Goal: Information Seeking & Learning: Find specific fact

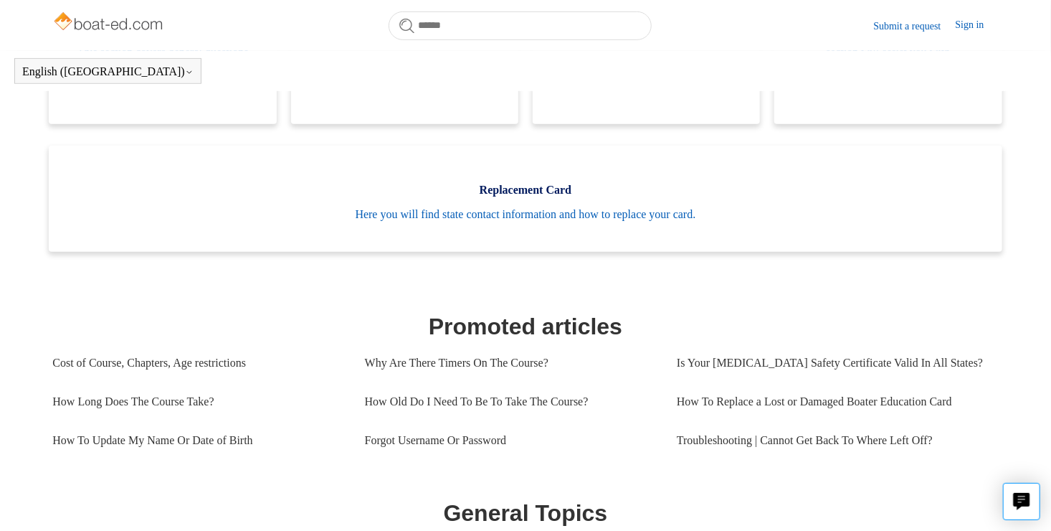
scroll to position [410, 0]
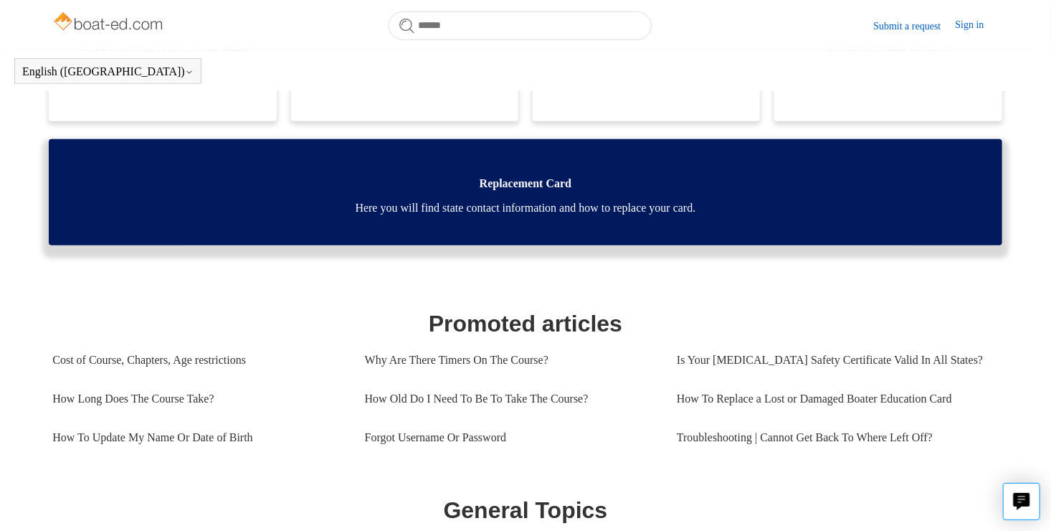
click at [677, 209] on span "Here you will find state contact information and how to replace your card." at bounding box center [525, 207] width 910 height 17
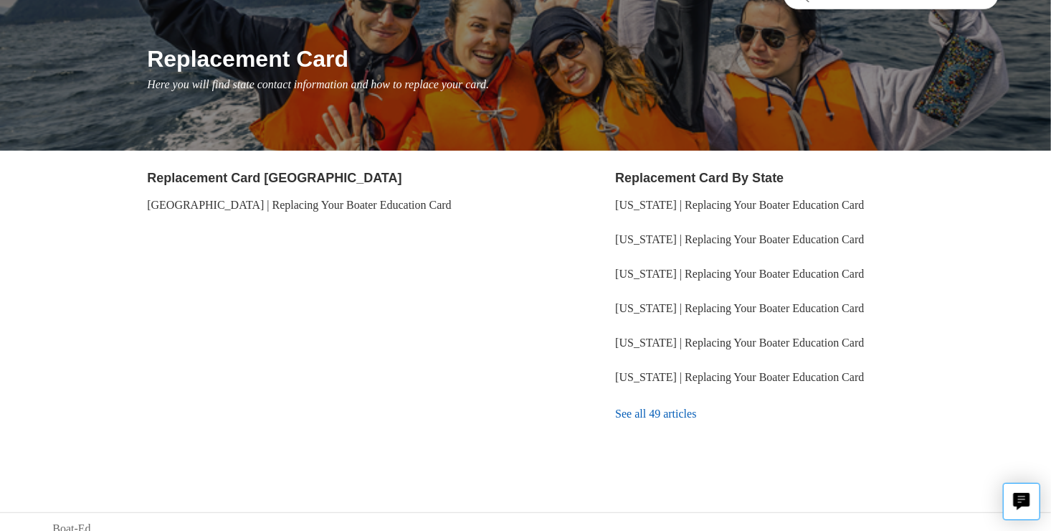
scroll to position [159, 0]
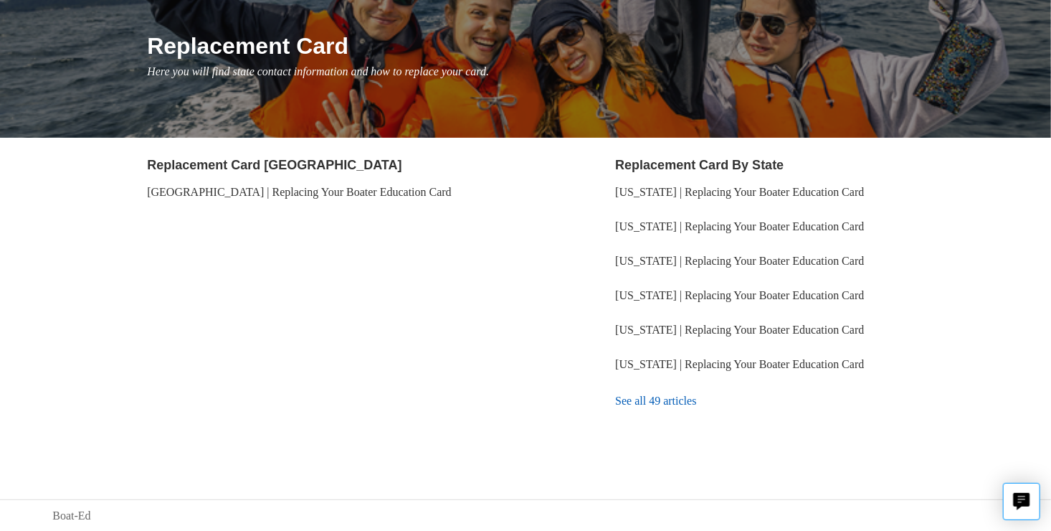
click at [662, 396] on link "See all 49 articles" at bounding box center [806, 400] width 383 height 39
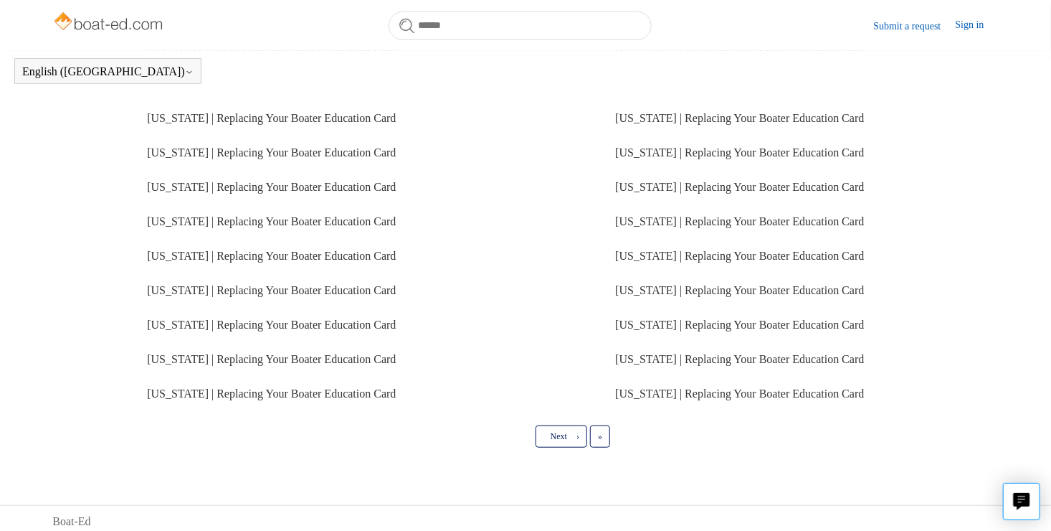
scroll to position [361, 0]
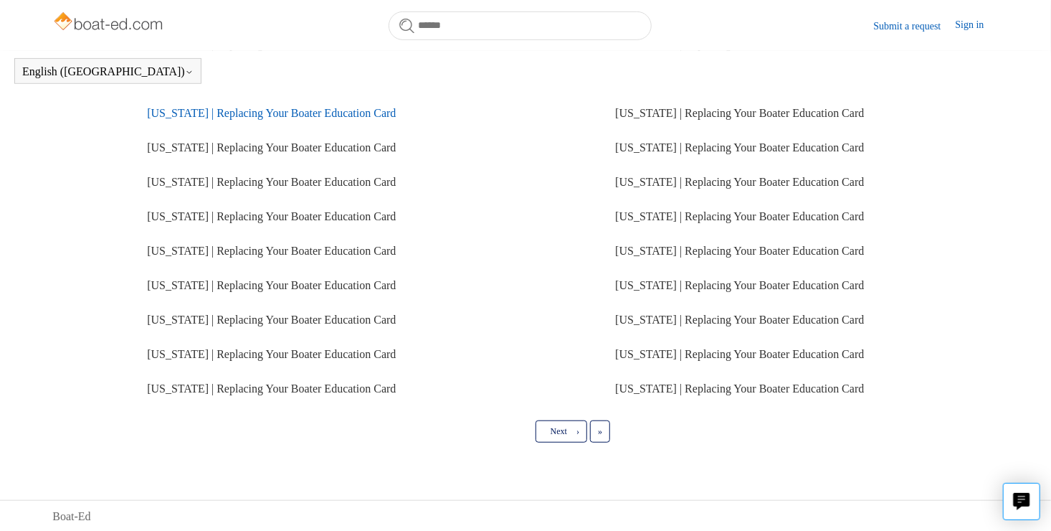
click at [396, 118] on link "[US_STATE] | Replacing Your Boater Education Card" at bounding box center [271, 113] width 249 height 12
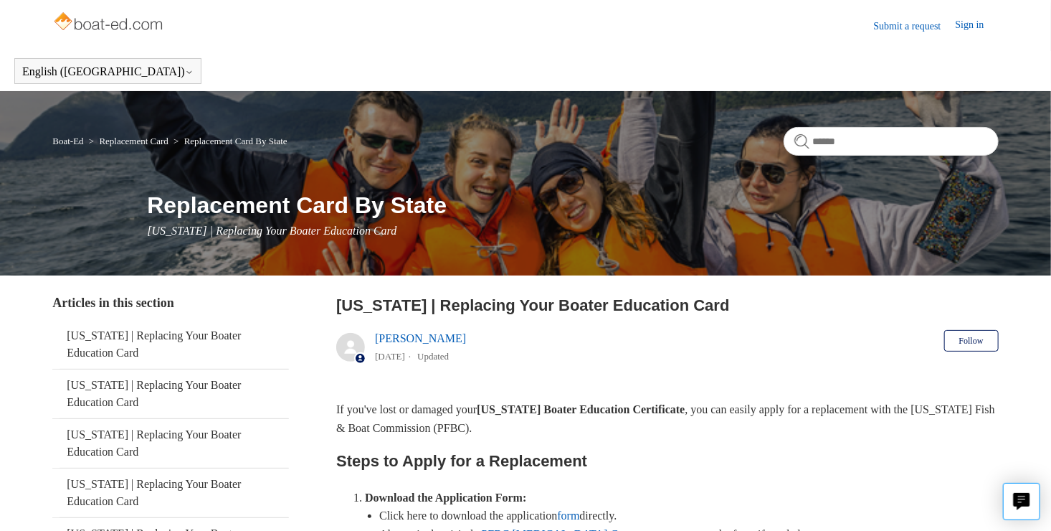
click at [98, 26] on img at bounding box center [109, 23] width 114 height 29
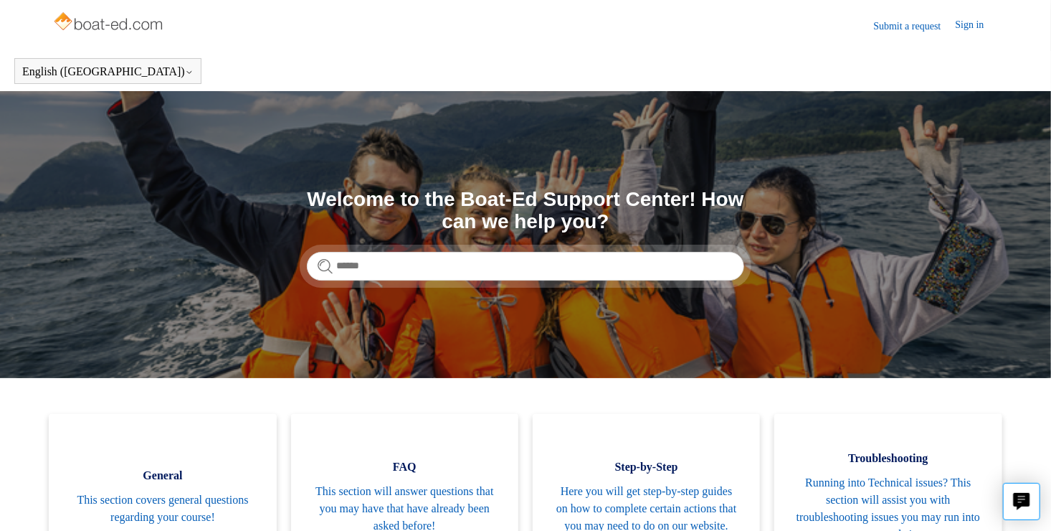
click at [98, 24] on img at bounding box center [109, 23] width 114 height 29
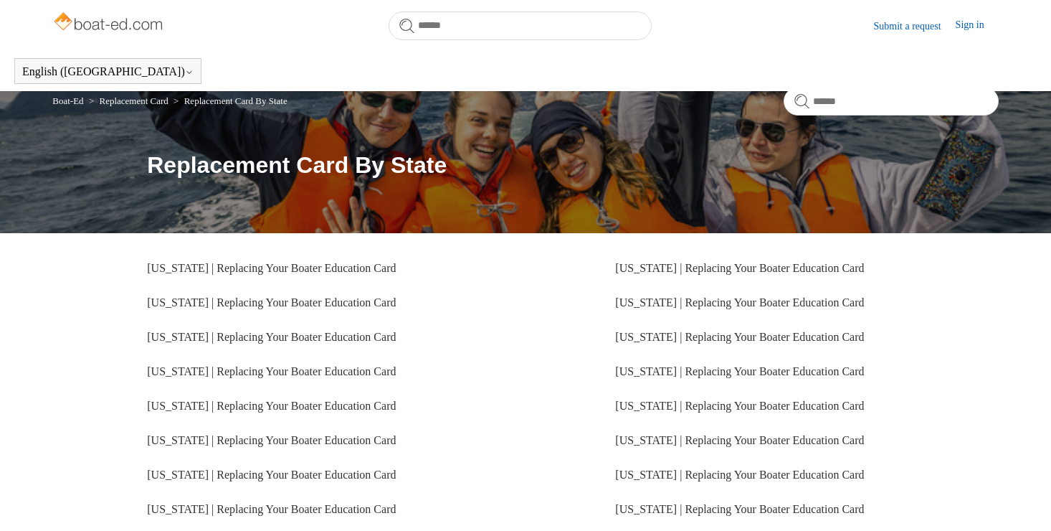
scroll to position [361, 0]
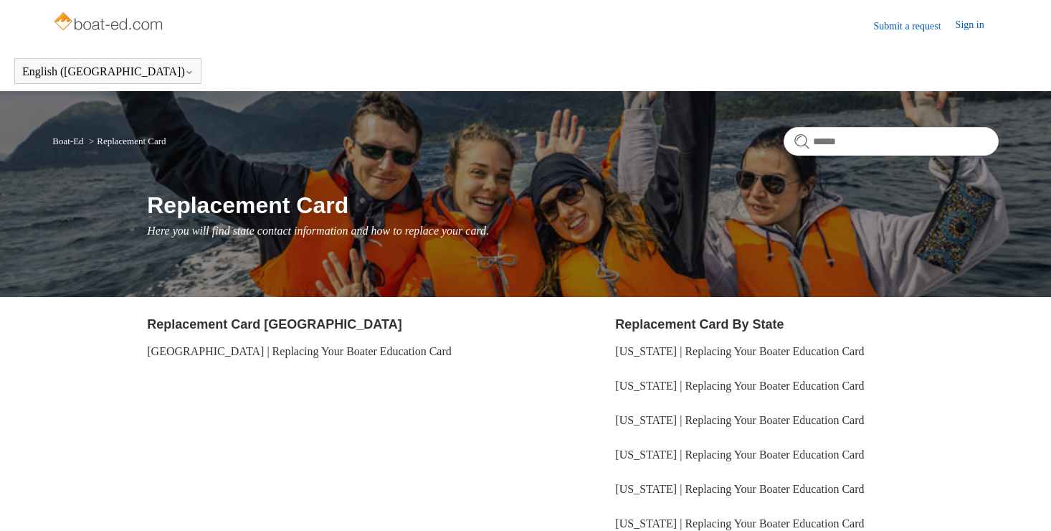
scroll to position [159, 0]
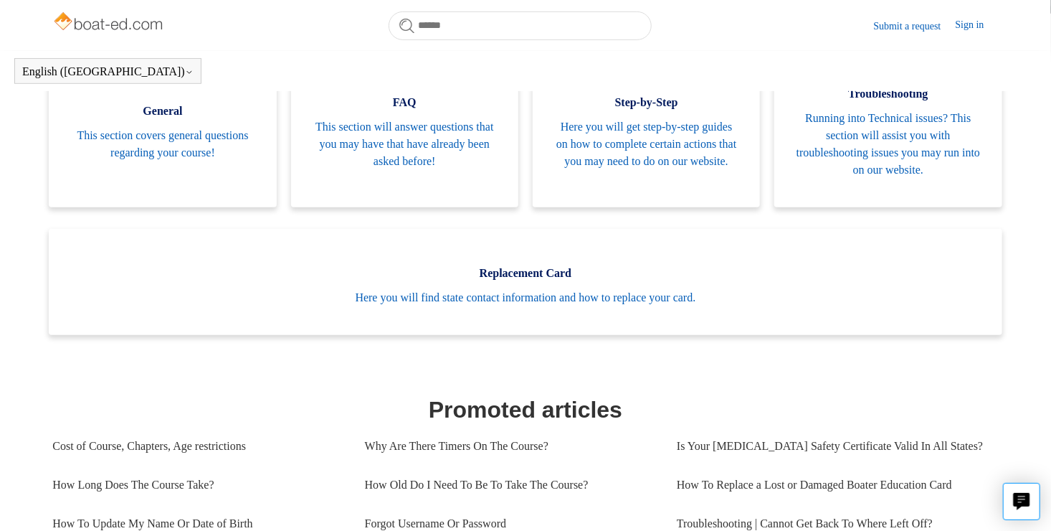
scroll to position [39, 0]
